Goal: Use online tool/utility: Utilize a website feature to perform a specific function

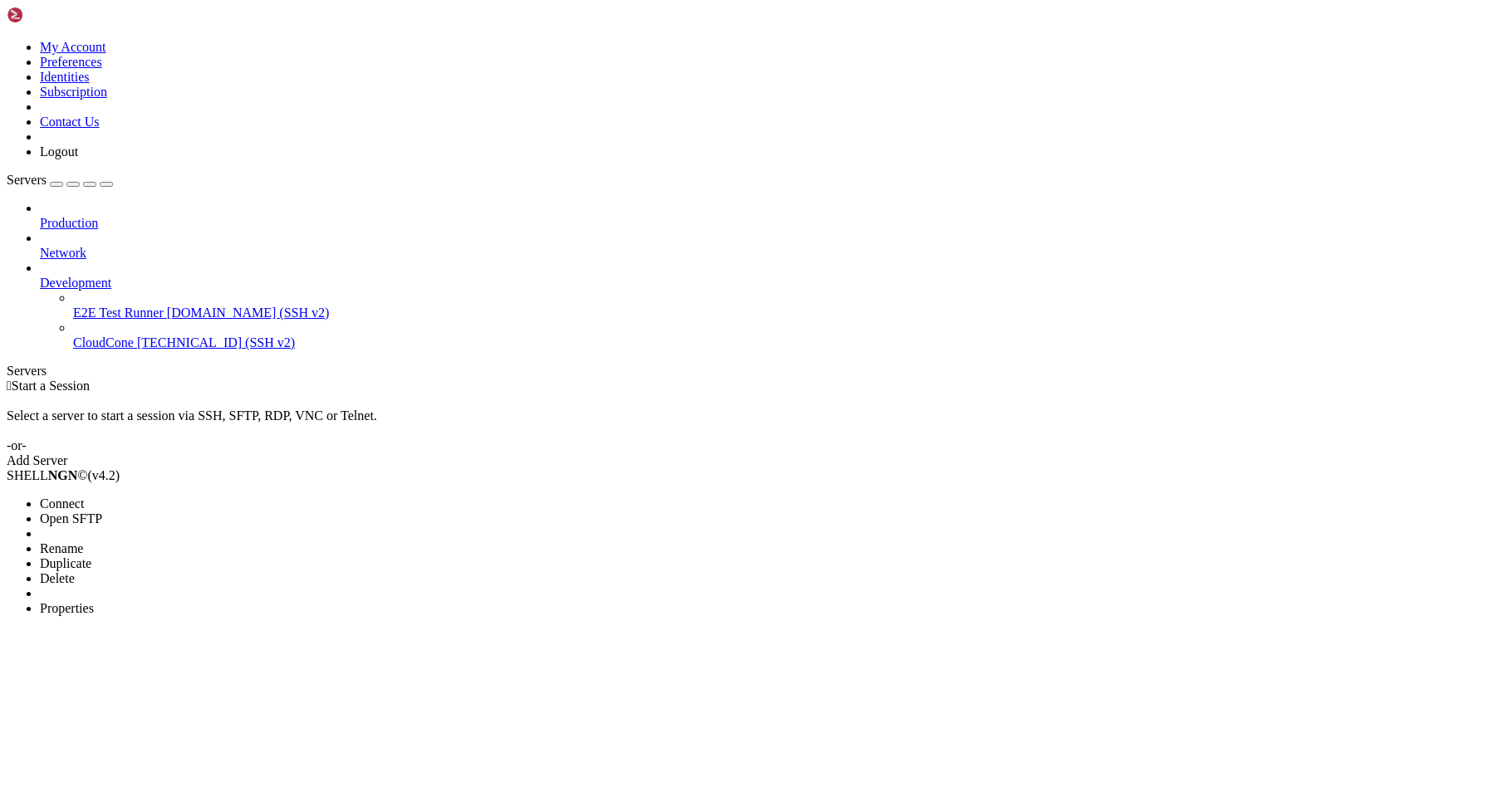
click at [94, 601] on span "Properties" at bounding box center [67, 608] width 54 height 14
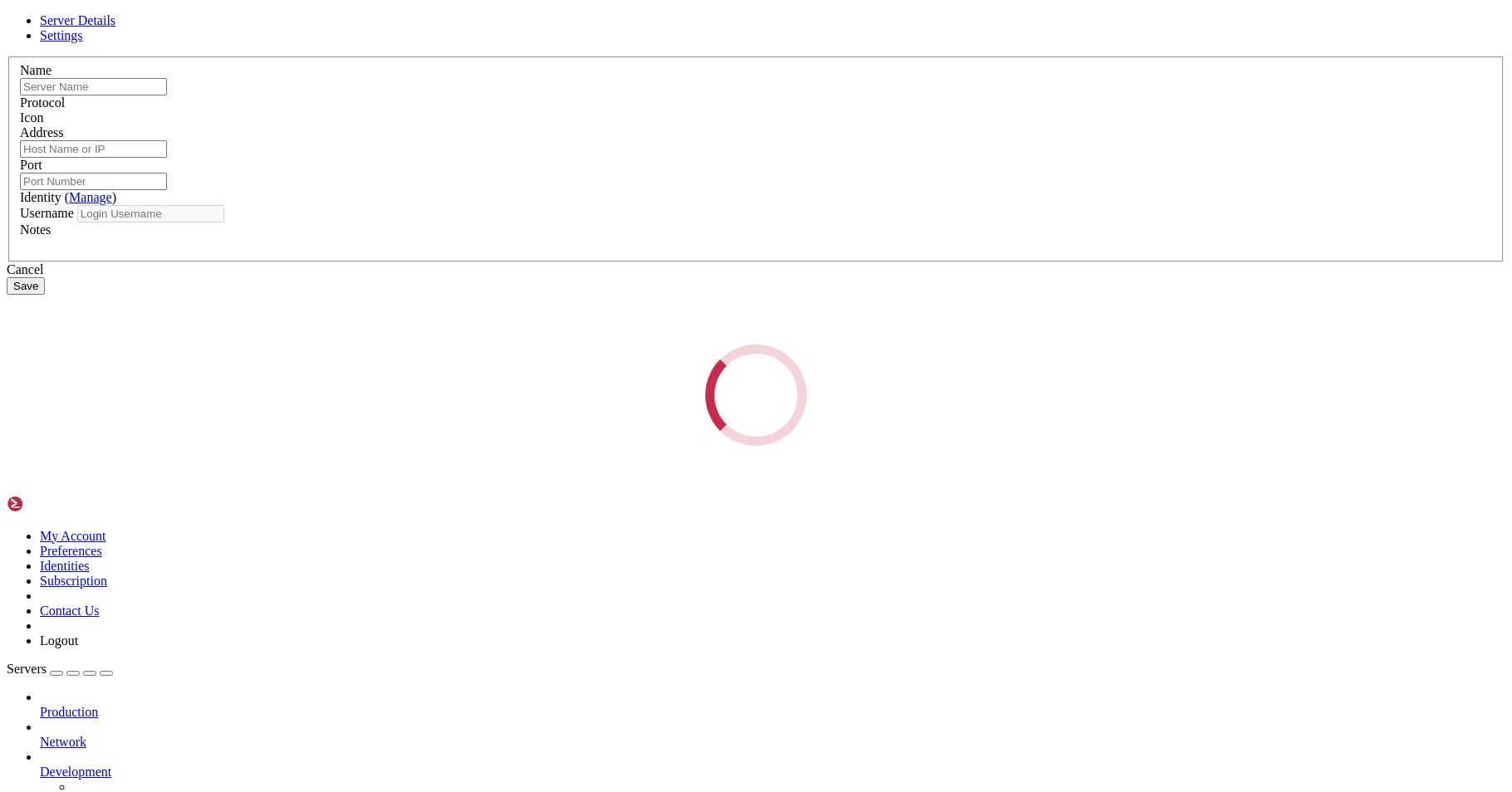
type input "CloudCone"
type input "[TECHNICAL_ID]"
type input "22"
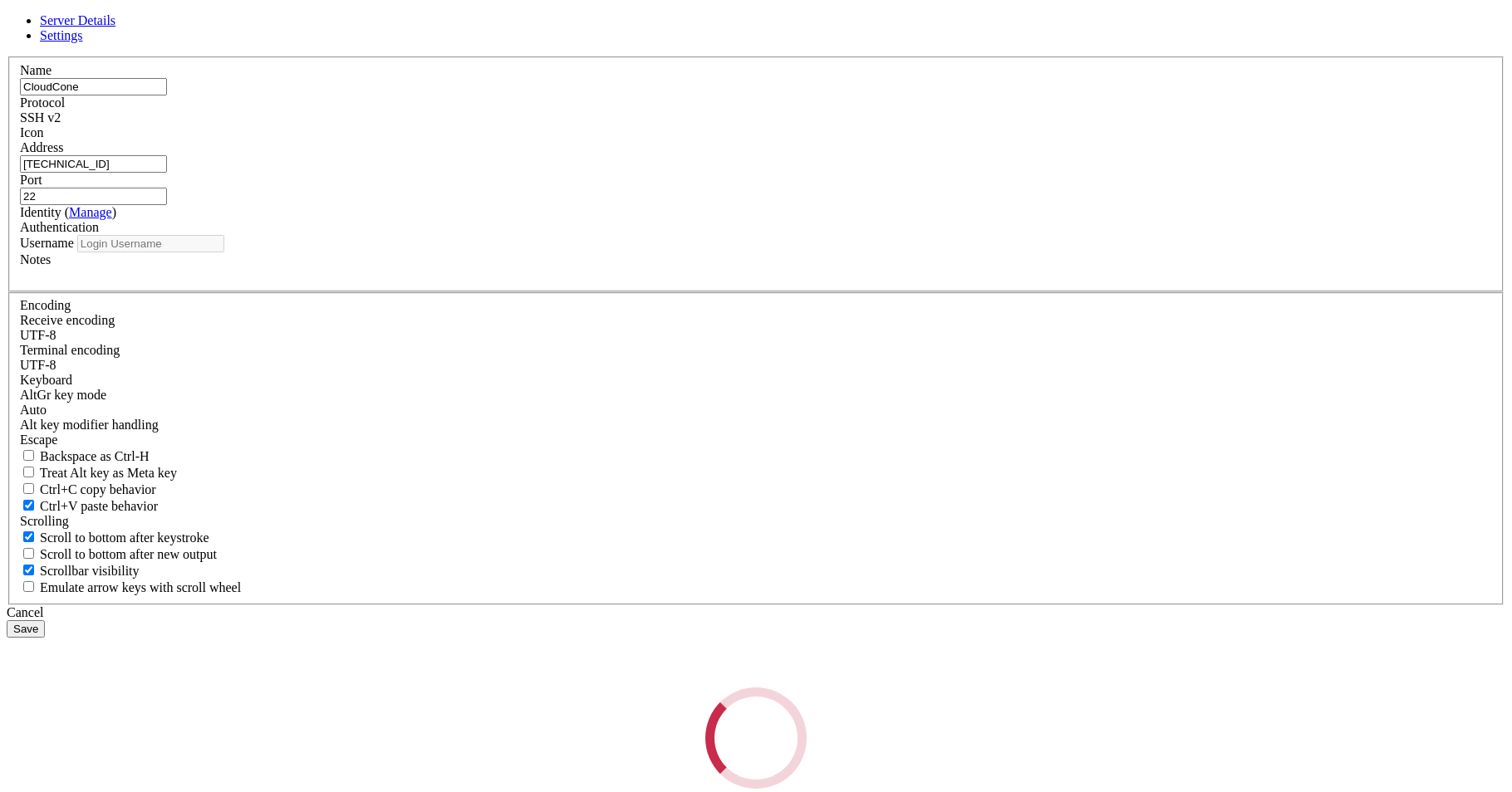
type input "root"
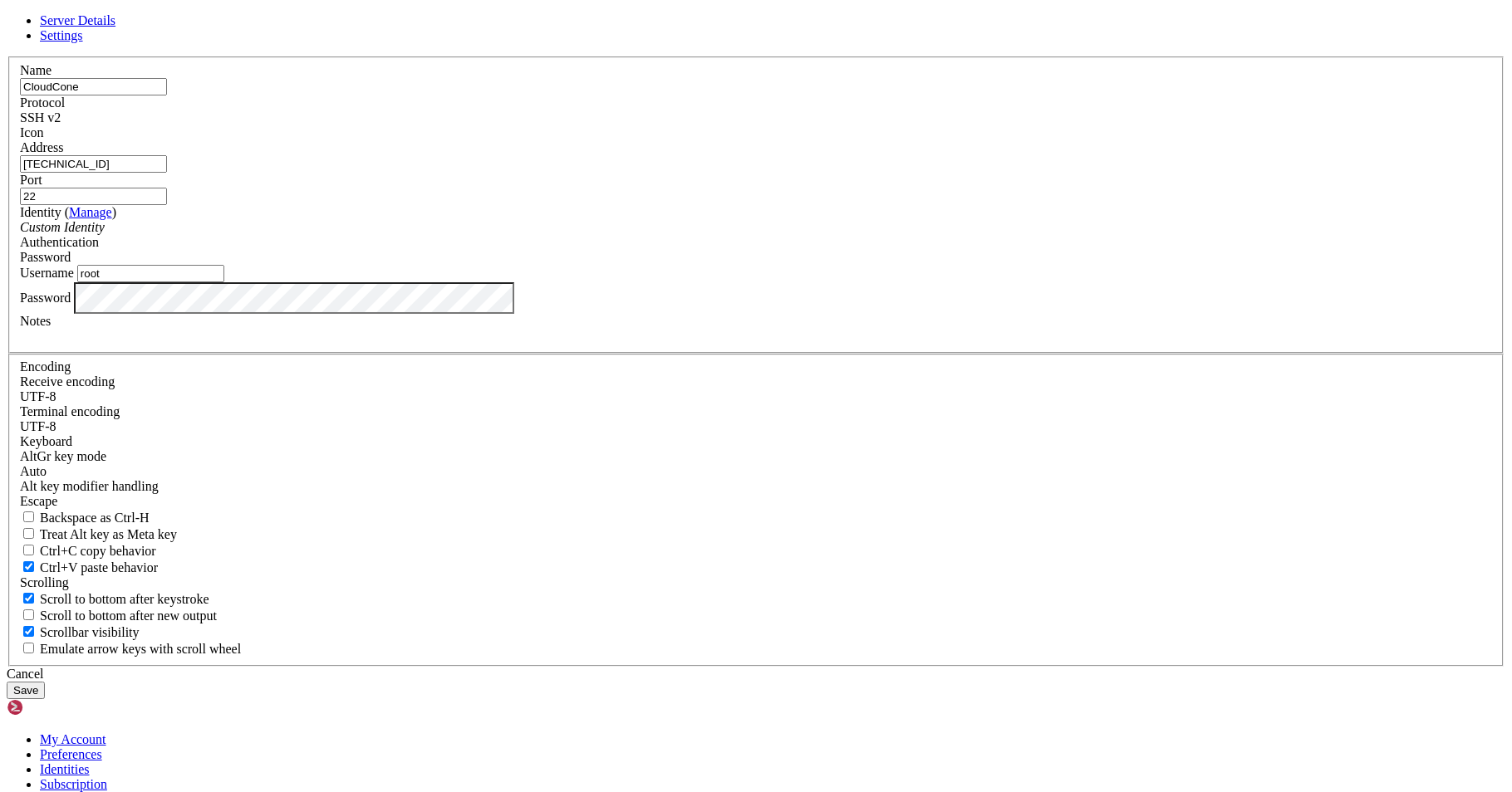
click at [45, 682] on button "Save" at bounding box center [26, 690] width 38 height 17
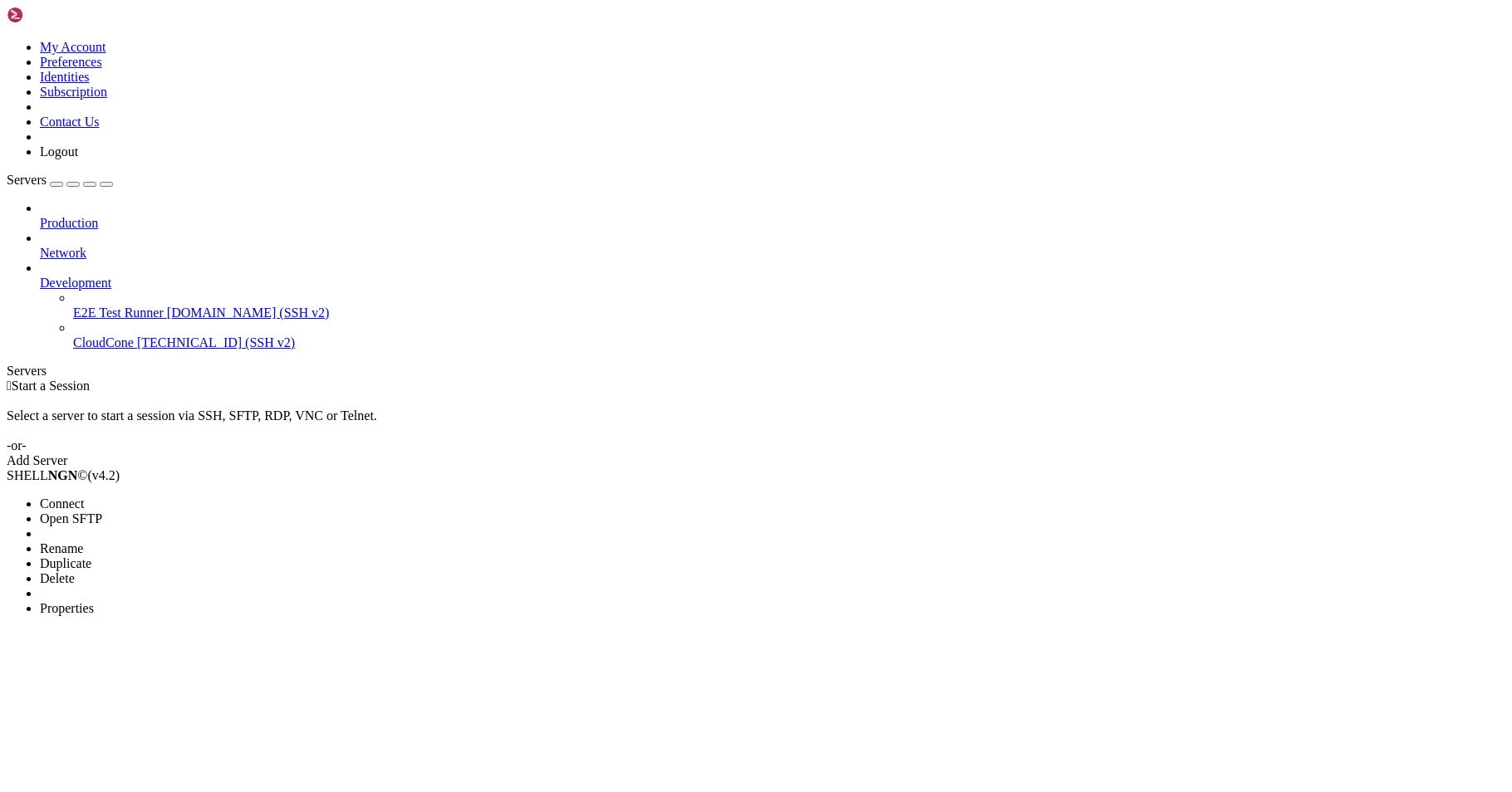
click at [83, 497] on span "Connect" at bounding box center [62, 503] width 44 height 14
